Goal: Information Seeking & Learning: Find specific fact

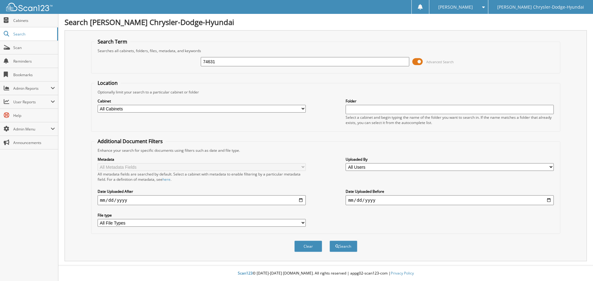
type input "74631"
click at [330, 241] on button "Search" at bounding box center [344, 246] width 28 height 11
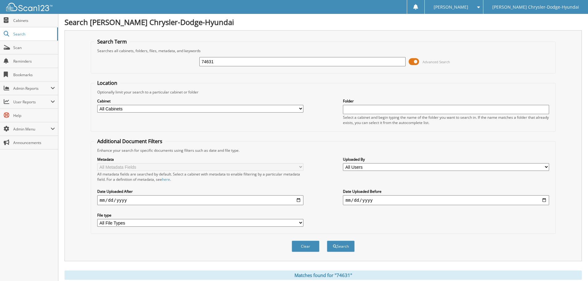
click at [412, 60] on span at bounding box center [414, 61] width 11 height 9
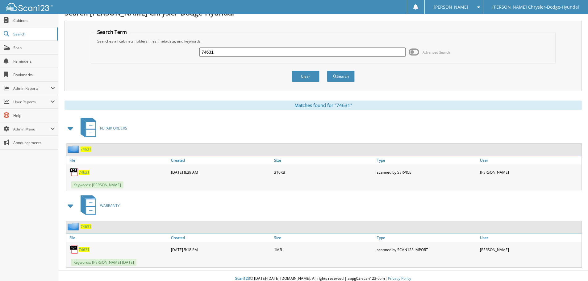
scroll to position [15, 0]
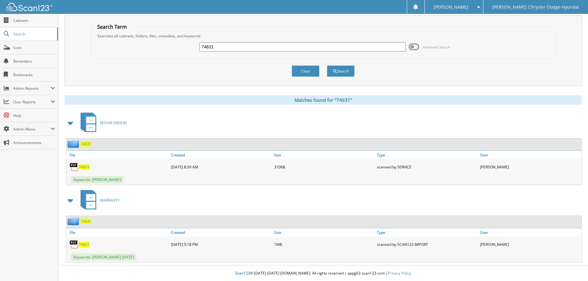
click at [87, 144] on span "74631" at bounding box center [86, 143] width 11 height 5
